Goal: Communication & Community: Answer question/provide support

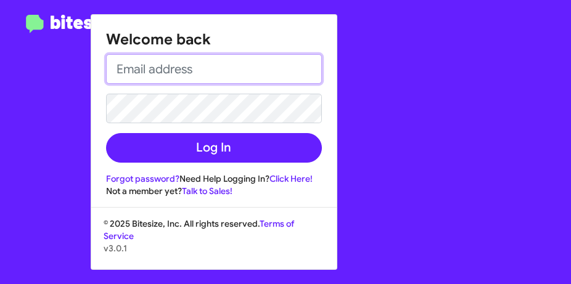
click at [129, 68] on input "email" at bounding box center [214, 69] width 216 height 30
type input "[EMAIL_ADDRESS][DOMAIN_NAME]"
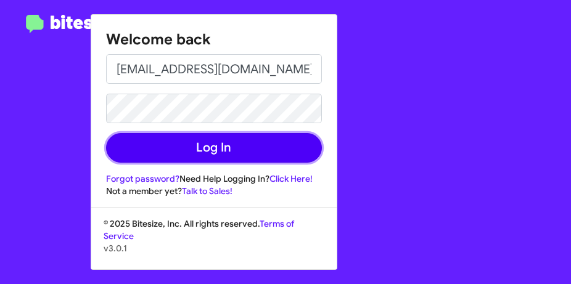
click at [173, 145] on button "Log In" at bounding box center [214, 148] width 216 height 30
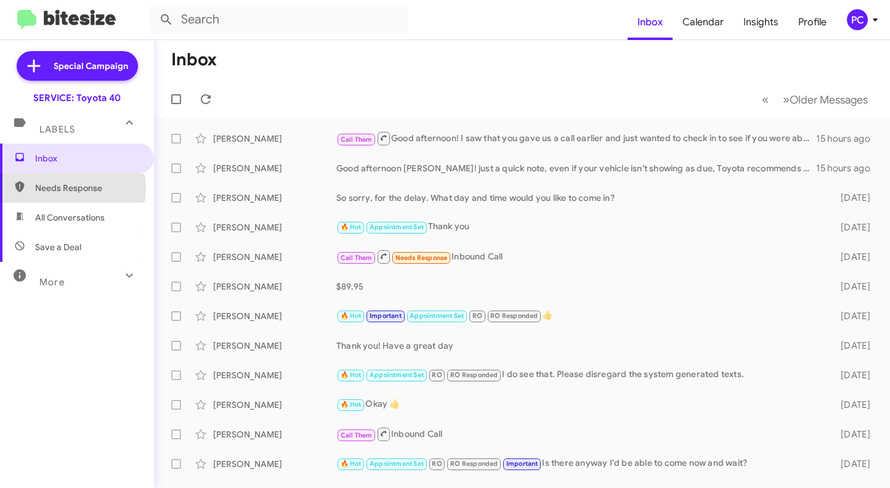
click at [67, 188] on span "Needs Response" at bounding box center [87, 188] width 105 height 12
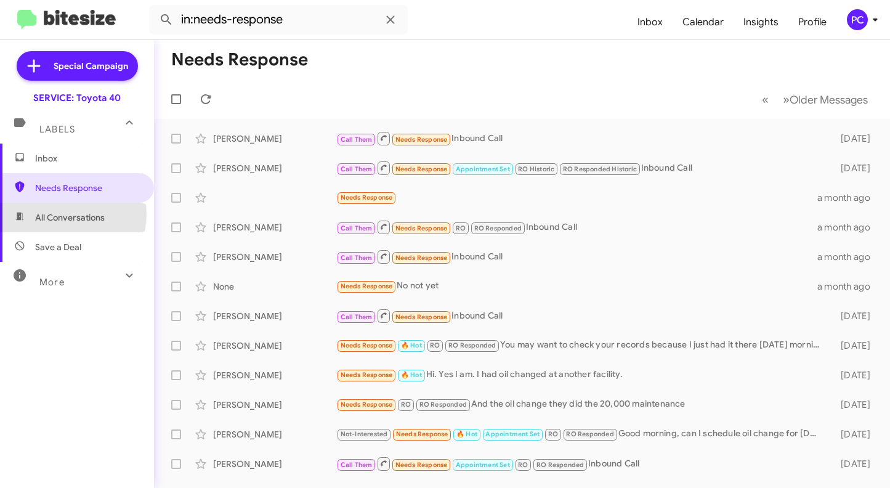
click at [62, 214] on span "All Conversations" at bounding box center [70, 217] width 70 height 12
type input "in:all-conversations"
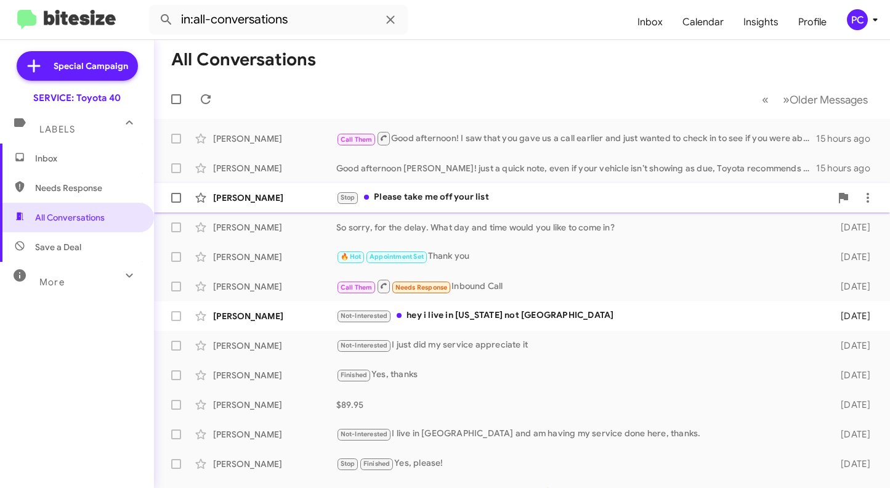
click at [234, 200] on div "[PERSON_NAME]" at bounding box center [274, 198] width 123 height 12
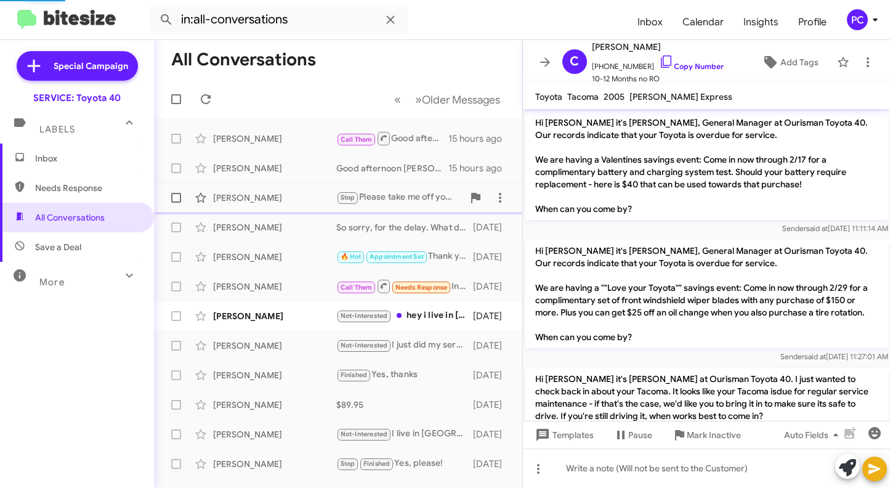
scroll to position [889, 0]
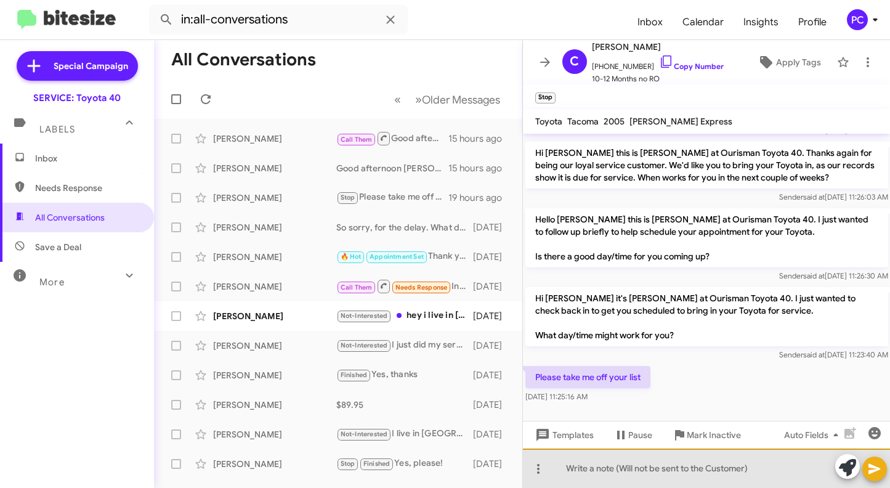
click at [560, 283] on div at bounding box center [707, 468] width 368 height 39
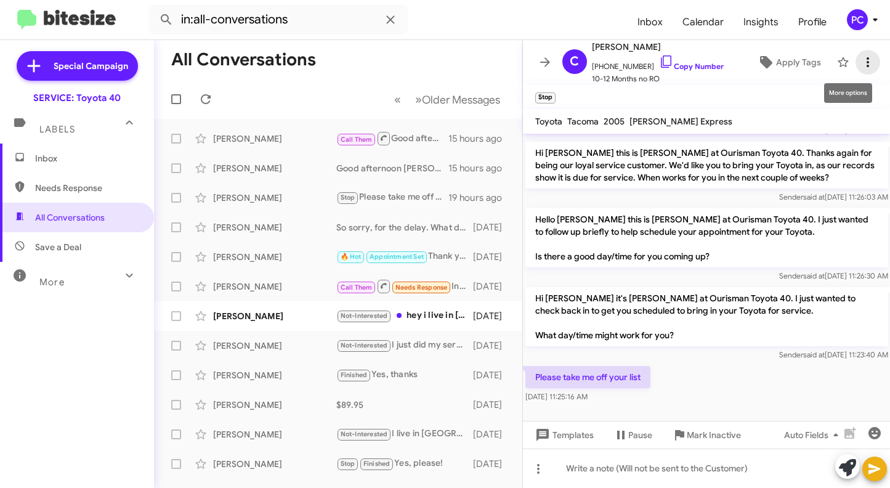
click at [570, 63] on icon at bounding box center [868, 62] width 15 height 15
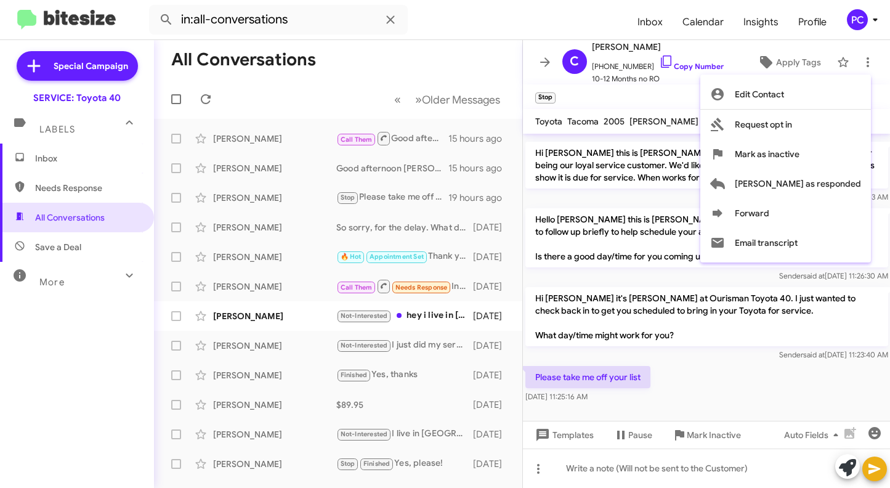
click at [209, 283] on div at bounding box center [445, 244] width 890 height 488
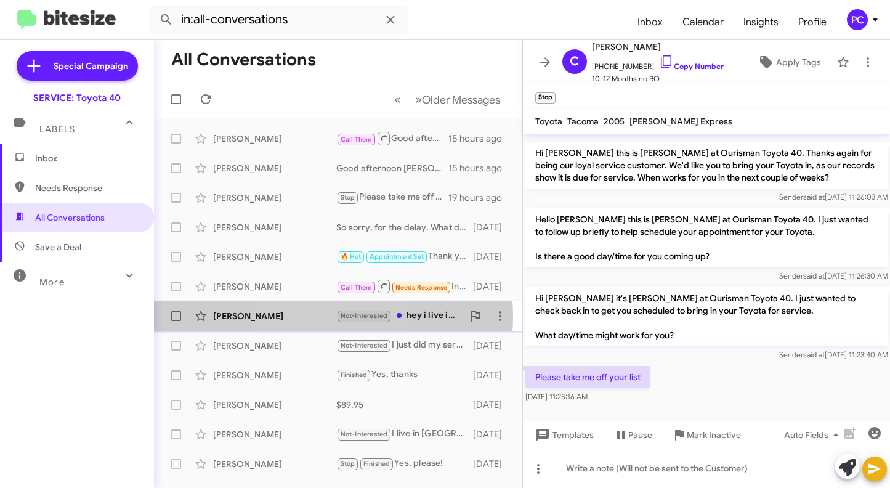
click at [304, 283] on div "[PERSON_NAME]" at bounding box center [274, 316] width 123 height 12
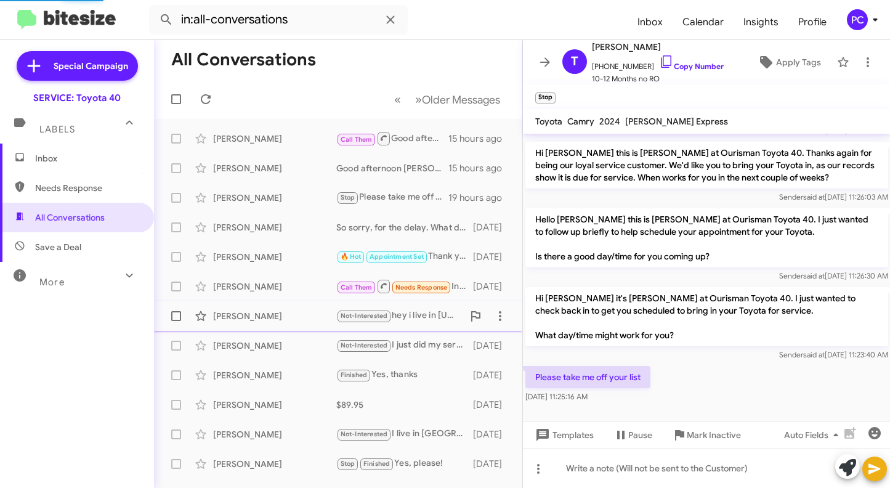
scroll to position [193, 0]
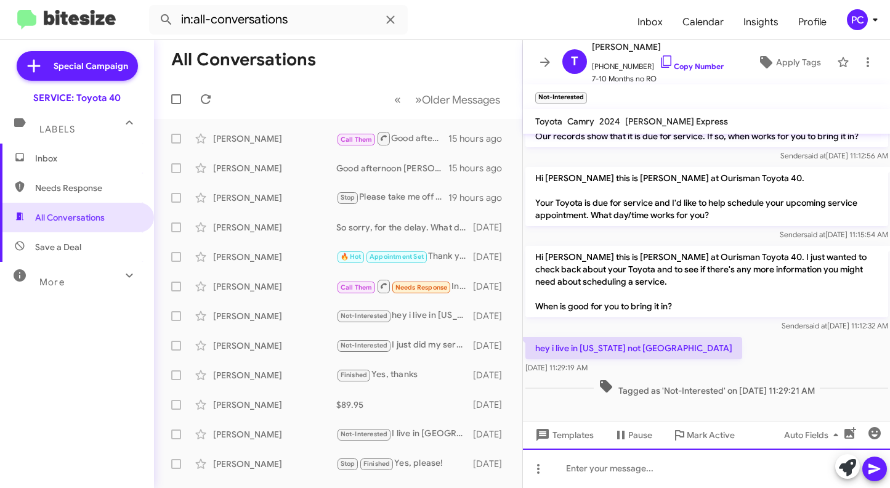
click at [565, 283] on div at bounding box center [707, 468] width 368 height 39
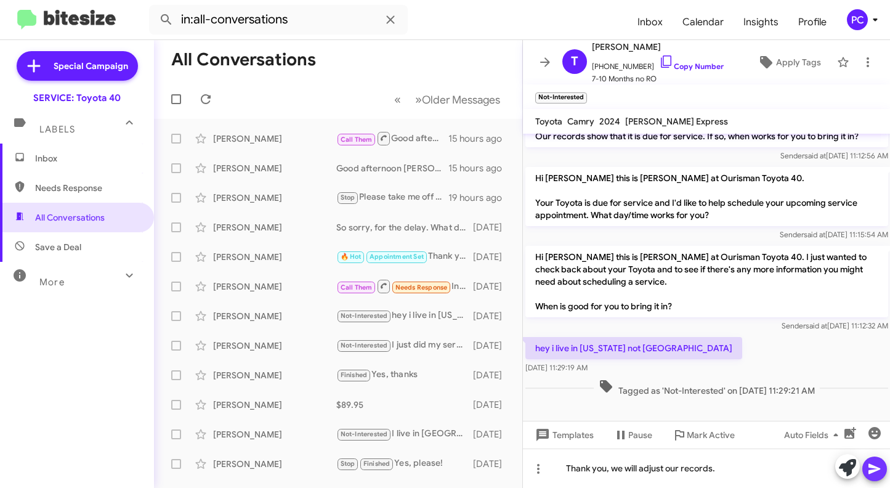
click at [570, 283] on button at bounding box center [875, 469] width 25 height 25
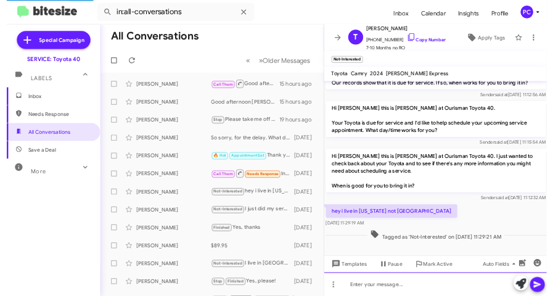
scroll to position [0, 0]
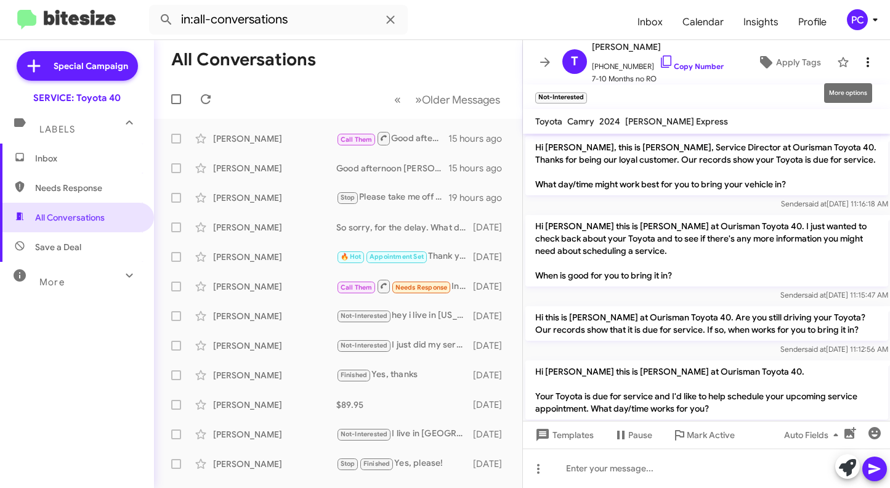
click at [570, 61] on icon at bounding box center [868, 62] width 15 height 15
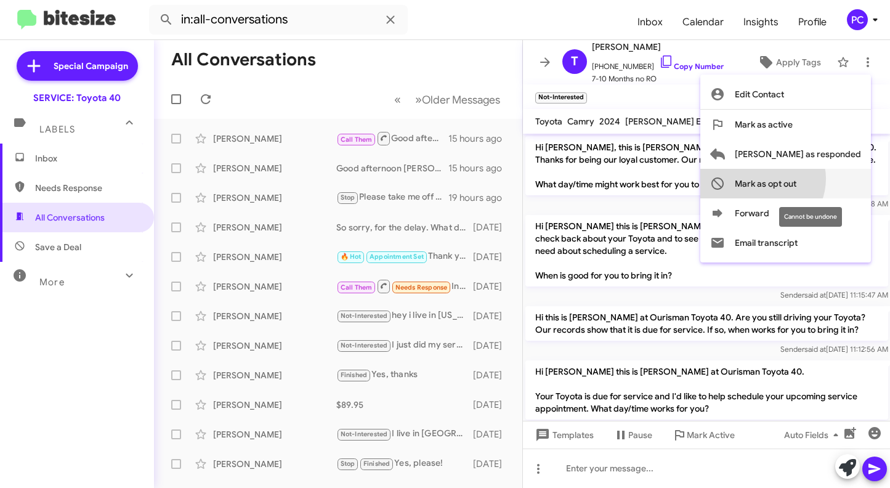
click at [570, 179] on span "Mark as opt out" at bounding box center [766, 184] width 62 height 30
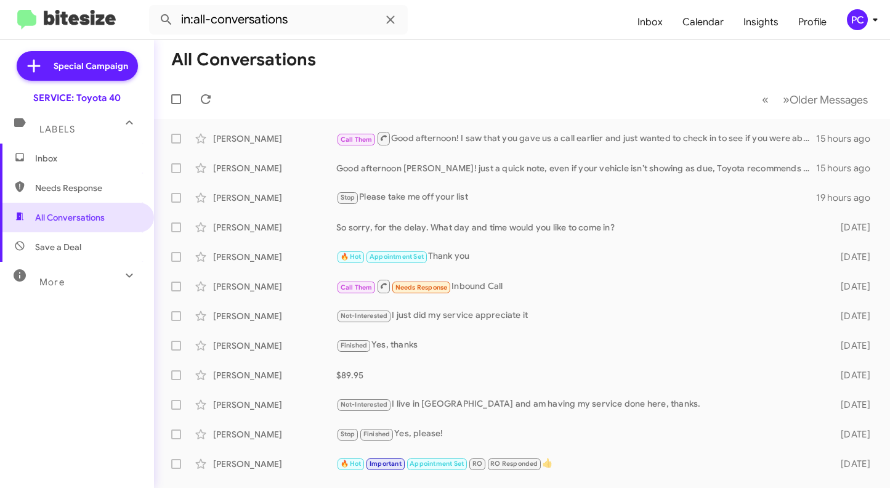
click at [41, 250] on span "Save a Deal" at bounding box center [58, 247] width 46 height 12
type input "in:not-interested"
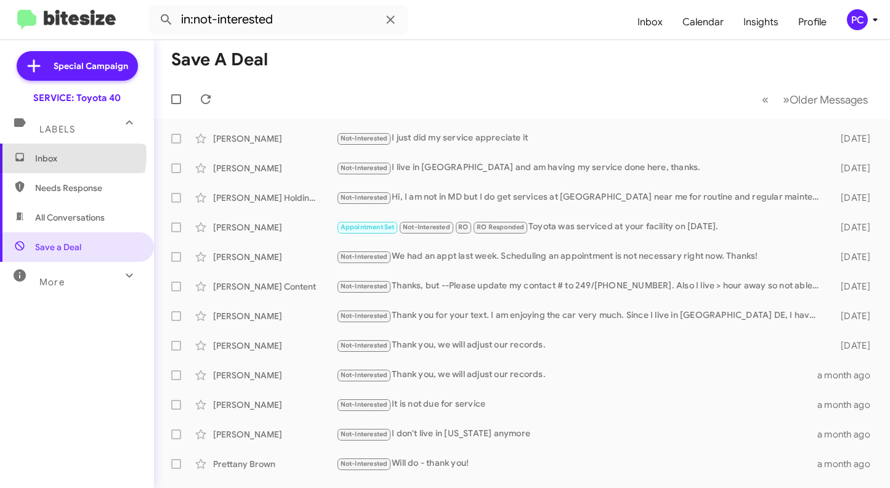
click at [57, 155] on span "Inbox" at bounding box center [87, 158] width 105 height 12
